Goal: Find specific fact: Find specific fact

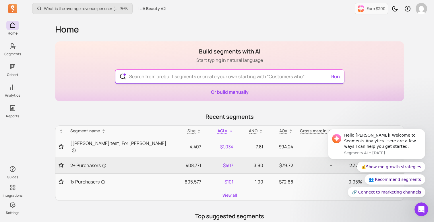
click at [174, 75] on input "text" at bounding box center [230, 76] width 210 height 14
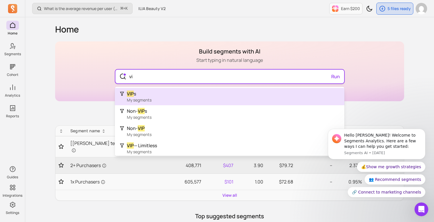
type input "v"
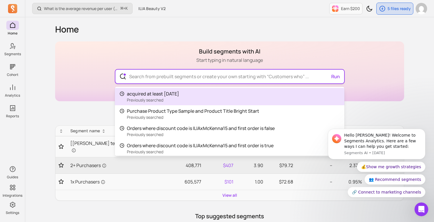
type input "o"
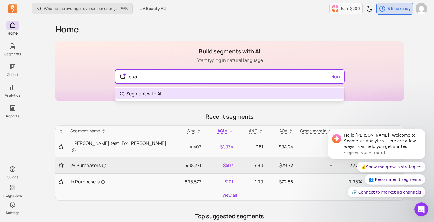
type input "spam"
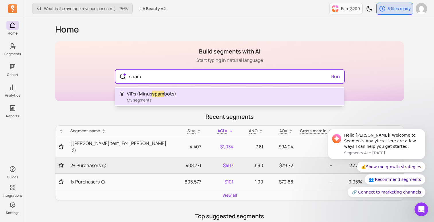
click at [179, 102] on div "VIPs (Minus spam bots) My segments" at bounding box center [230, 96] width 230 height 17
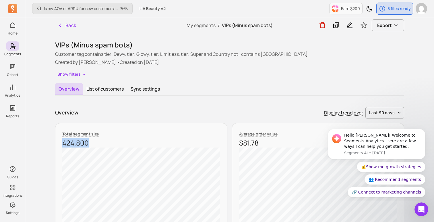
drag, startPoint x: 85, startPoint y: 142, endPoint x: 55, endPoint y: 142, distance: 29.9
click at [55, 142] on div "Total segment size 424,800" at bounding box center [141, 178] width 172 height 111
copy p "424,800"
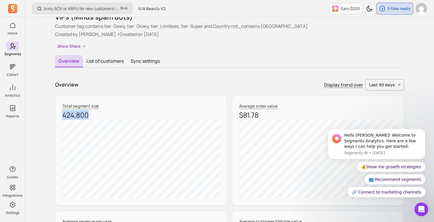
scroll to position [28, 0]
